Goal: Entertainment & Leisure: Browse casually

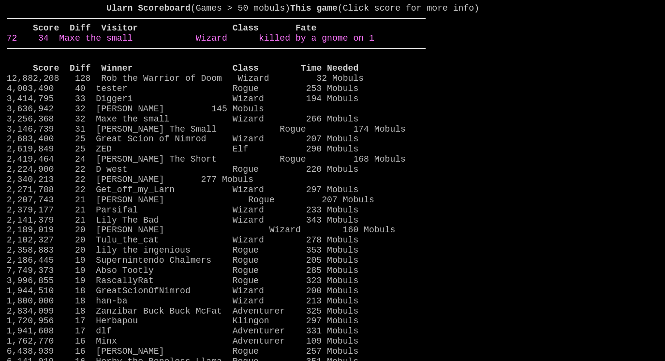
click at [343, 43] on link "72 34 Maxe the small Wizard killed by a gnome on 1" at bounding box center [191, 38] width 368 height 10
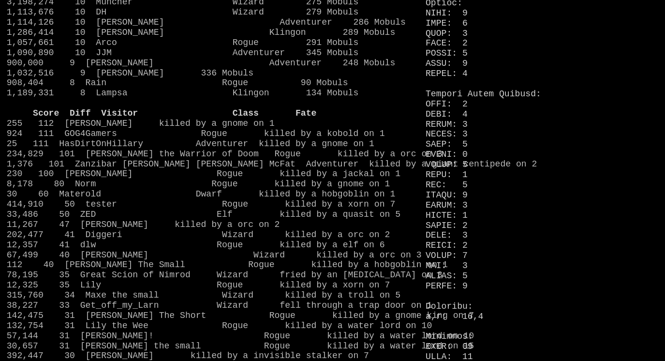
scroll to position [751, 0]
